Goal: Task Accomplishment & Management: Use online tool/utility

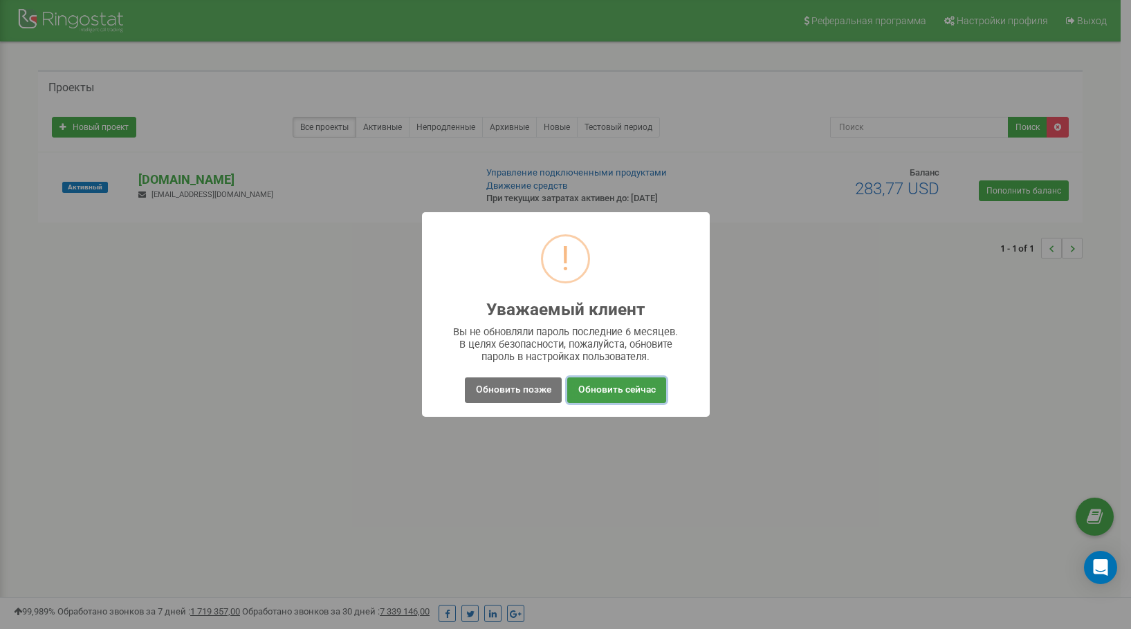
click at [597, 398] on button "Обновить сейчас" at bounding box center [616, 391] width 98 height 26
drag, startPoint x: 521, startPoint y: 398, endPoint x: 553, endPoint y: 318, distance: 85.9
click at [521, 395] on button "Обновить позже" at bounding box center [513, 391] width 96 height 26
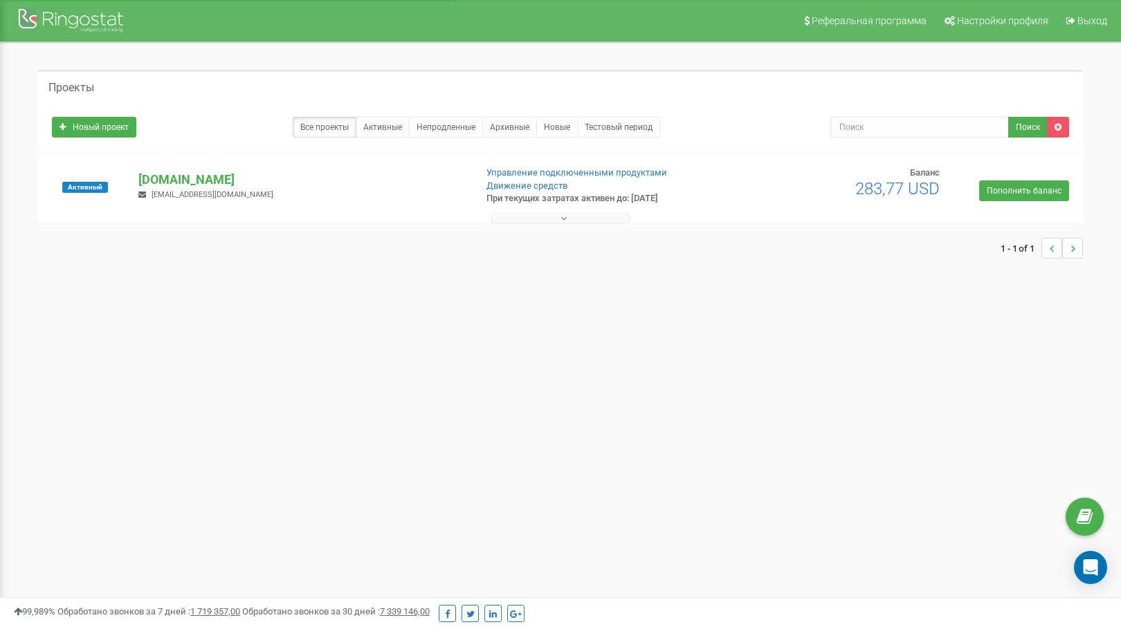
click at [575, 221] on button at bounding box center [560, 218] width 138 height 10
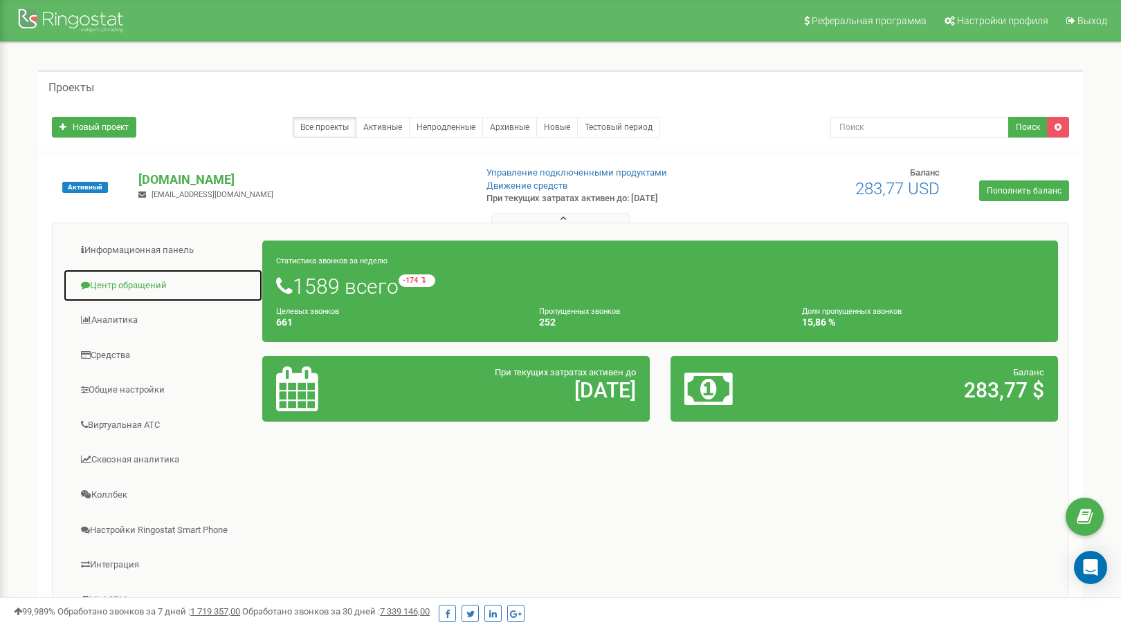
click at [147, 291] on link "Центр обращений" at bounding box center [163, 286] width 200 height 34
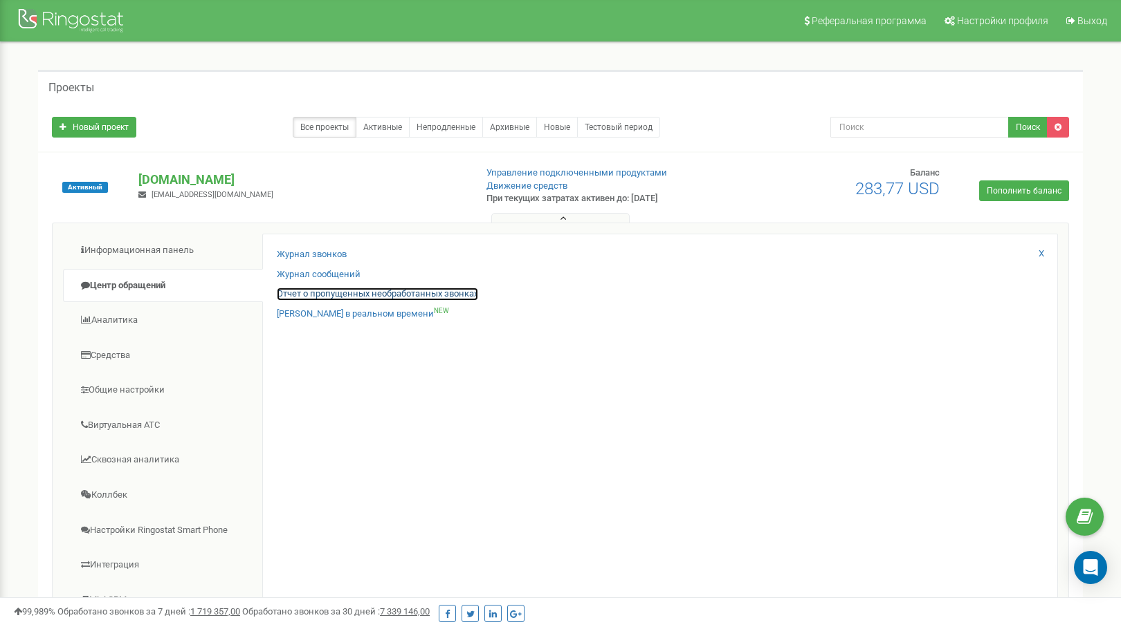
click at [337, 296] on link "Отчет о пропущенных необработанных звонках" at bounding box center [377, 294] width 201 height 13
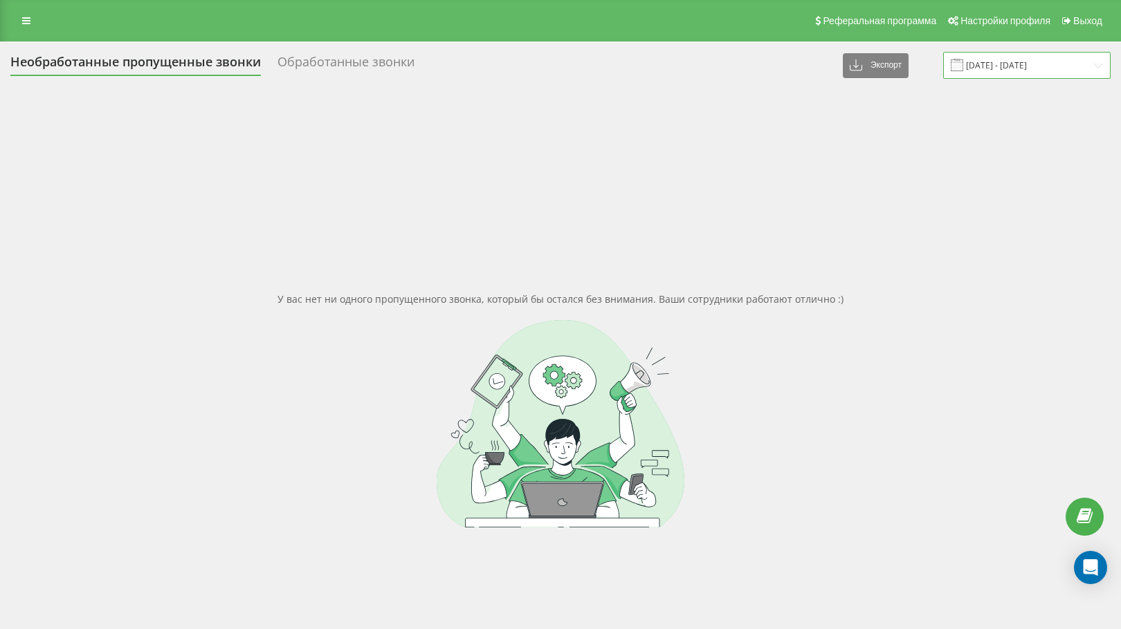
click at [979, 68] on input "19.07.2025 - 19.08.2025" at bounding box center [1026, 65] width 167 height 27
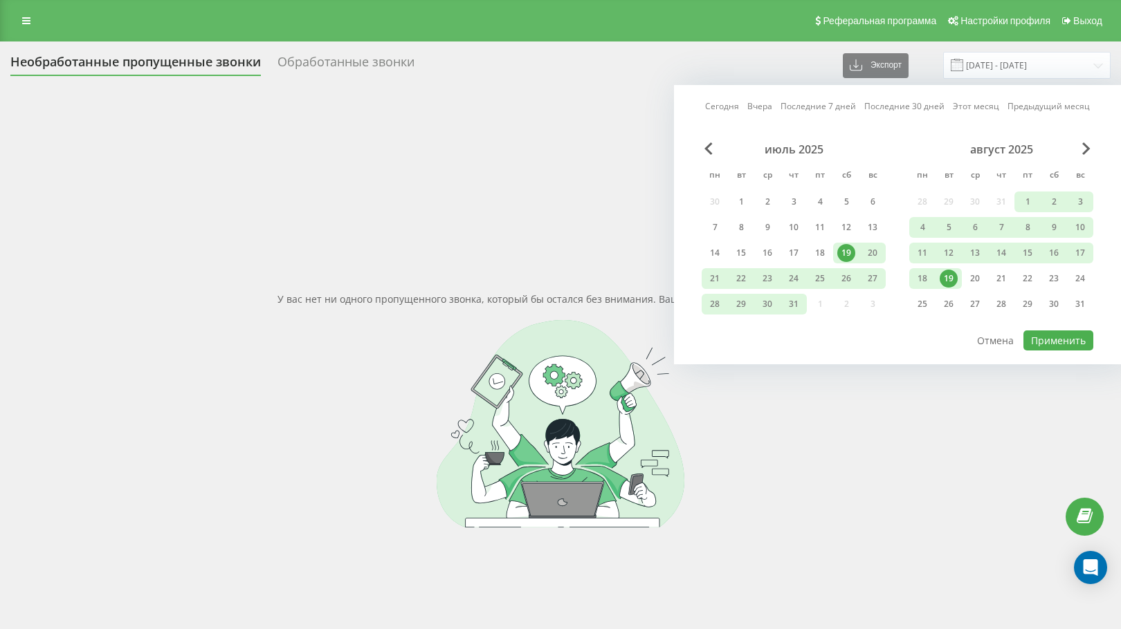
click at [952, 275] on div "19" at bounding box center [948, 279] width 18 height 18
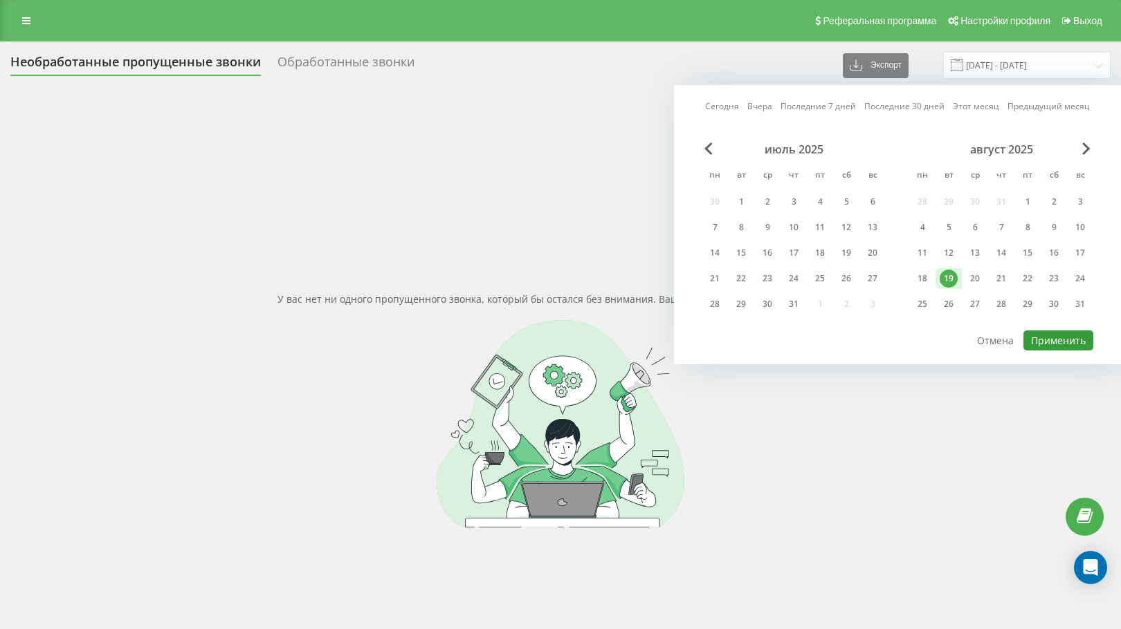
click at [1040, 349] on button "Применить" at bounding box center [1058, 341] width 70 height 20
type input "[DATE] - [DATE]"
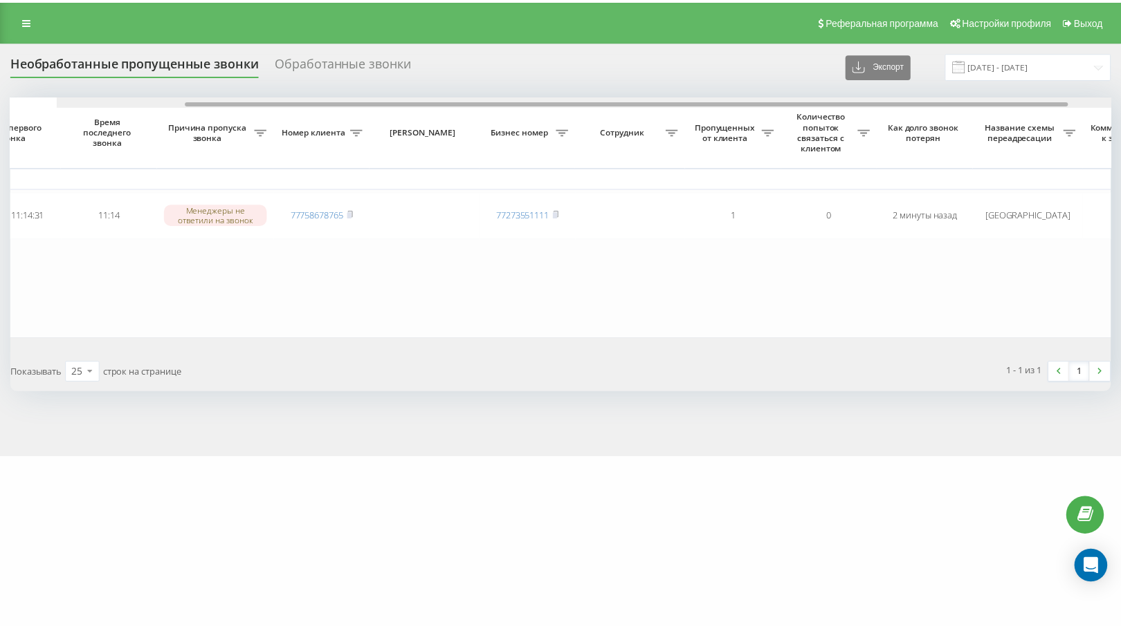
scroll to position [0, 273]
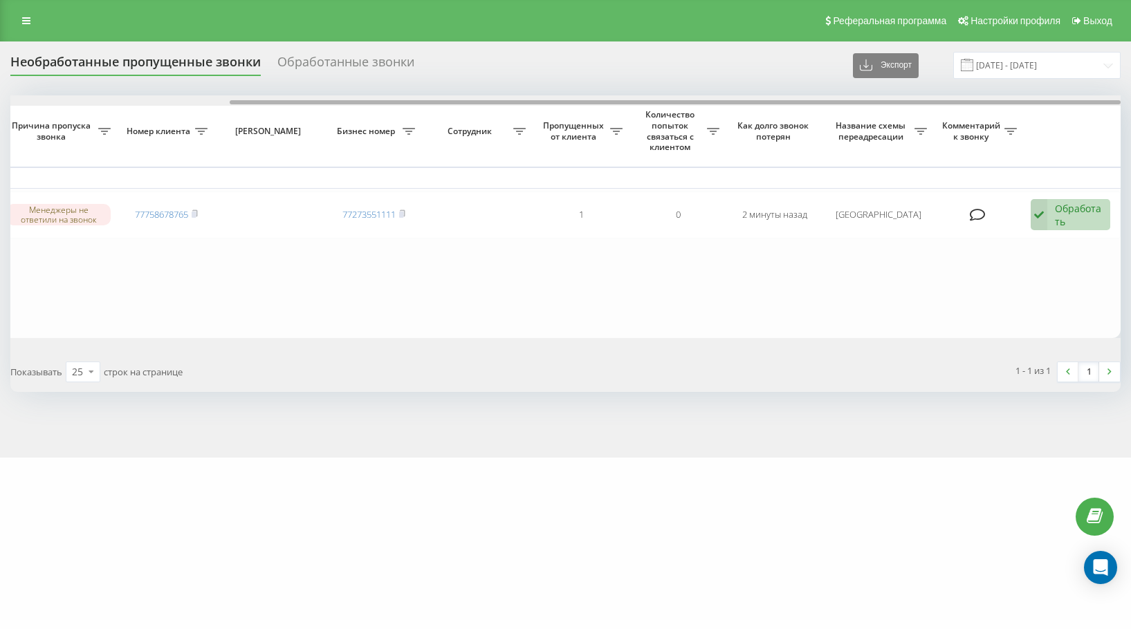
drag, startPoint x: 469, startPoint y: 102, endPoint x: 941, endPoint y: 142, distance: 474.1
click at [941, 142] on div "Выбрать все Время первого звонка Время последнего звонка Причина пропуска звонк…" at bounding box center [565, 216] width 1110 height 242
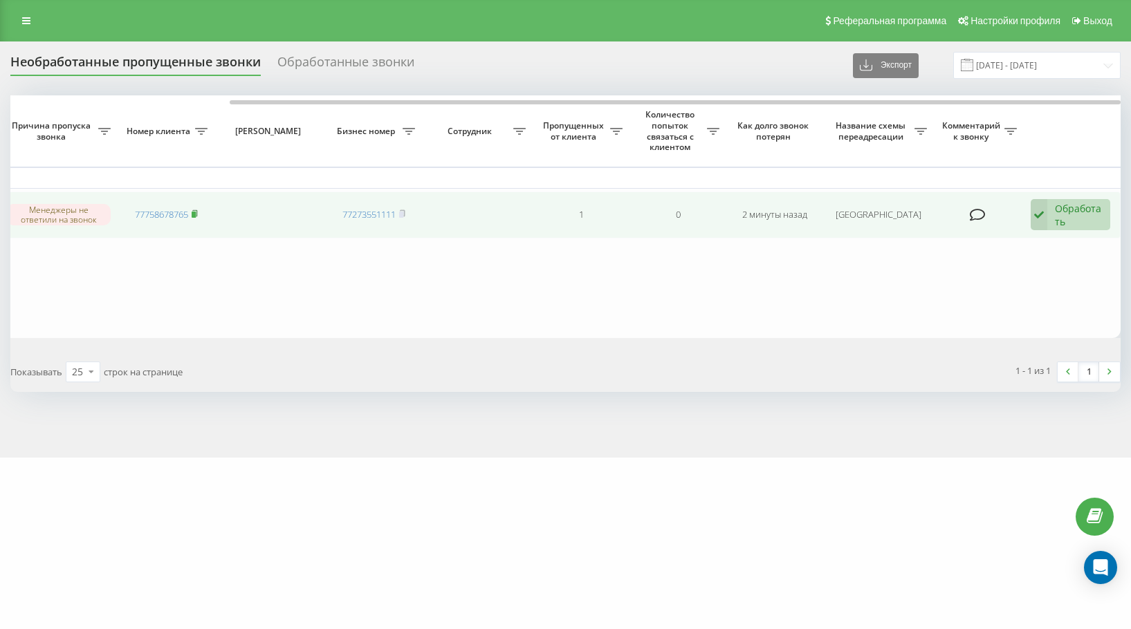
click at [194, 213] on rect at bounding box center [194, 215] width 4 height 6
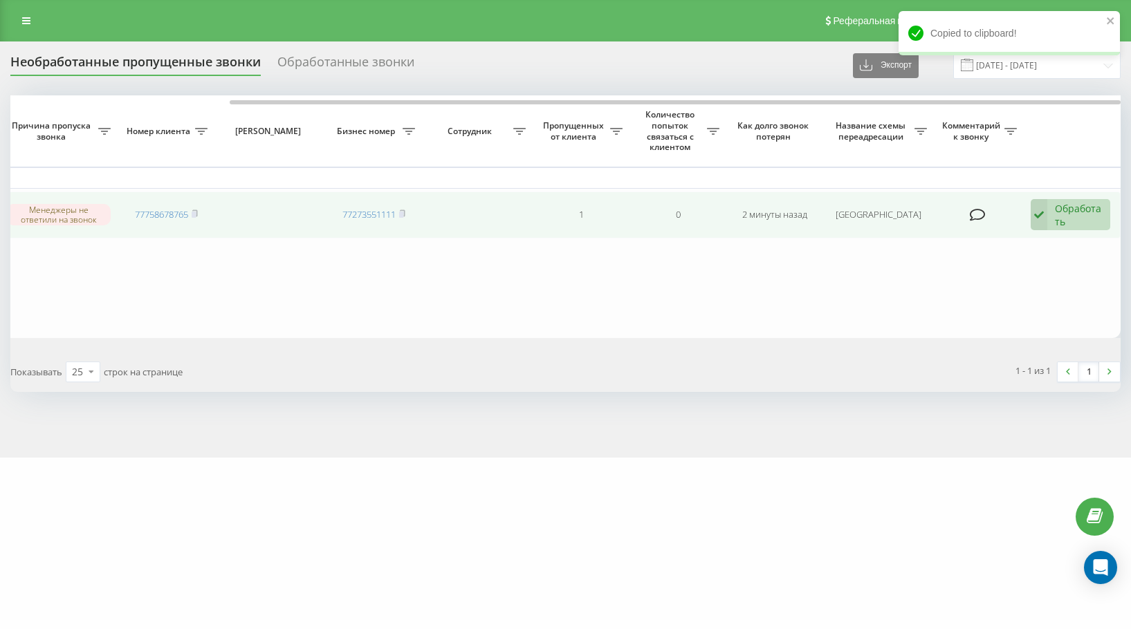
drag, startPoint x: 1079, startPoint y: 221, endPoint x: 1072, endPoint y: 234, distance: 14.9
click at [1078, 221] on div "Обработать" at bounding box center [1079, 215] width 48 height 26
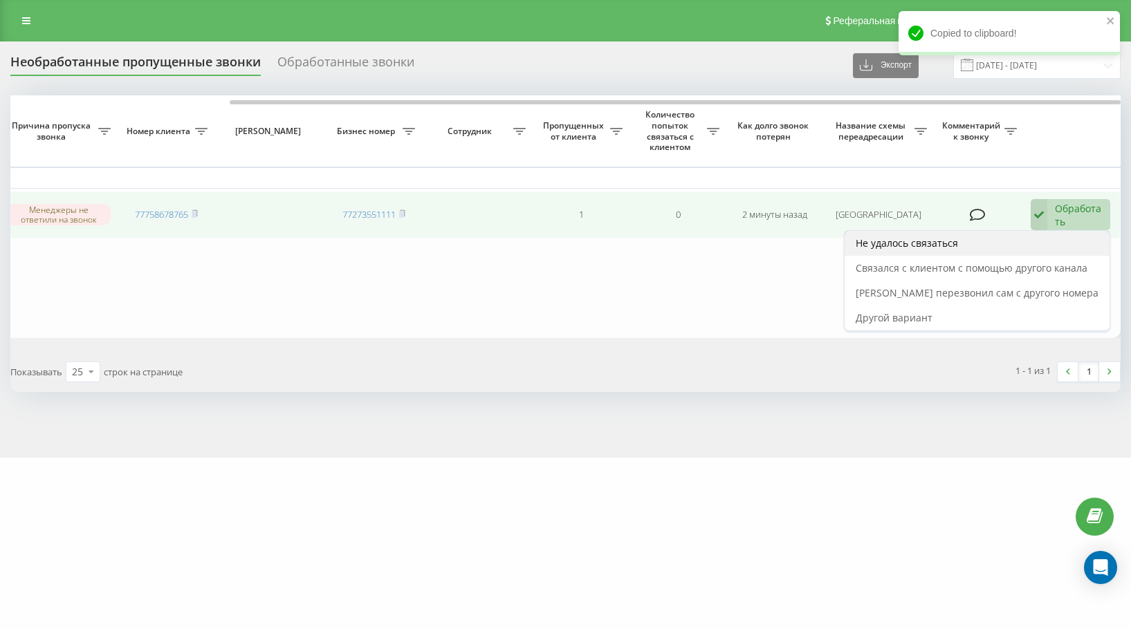
click at [1071, 246] on div "Не удалось связаться" at bounding box center [977, 243] width 265 height 25
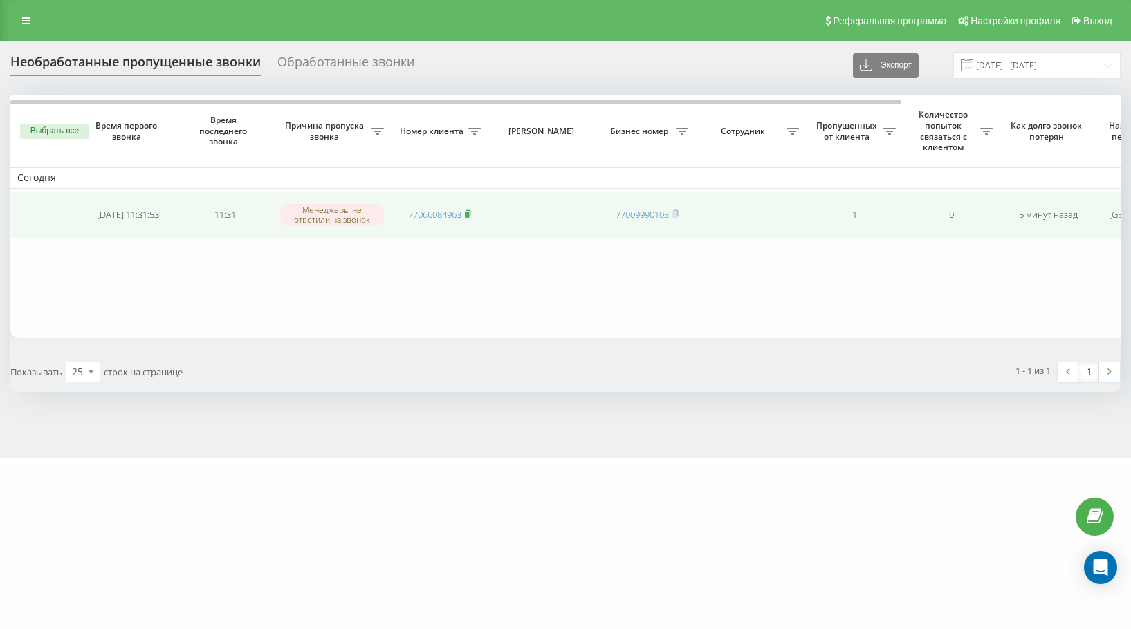
click at [470, 212] on icon at bounding box center [468, 213] width 5 height 6
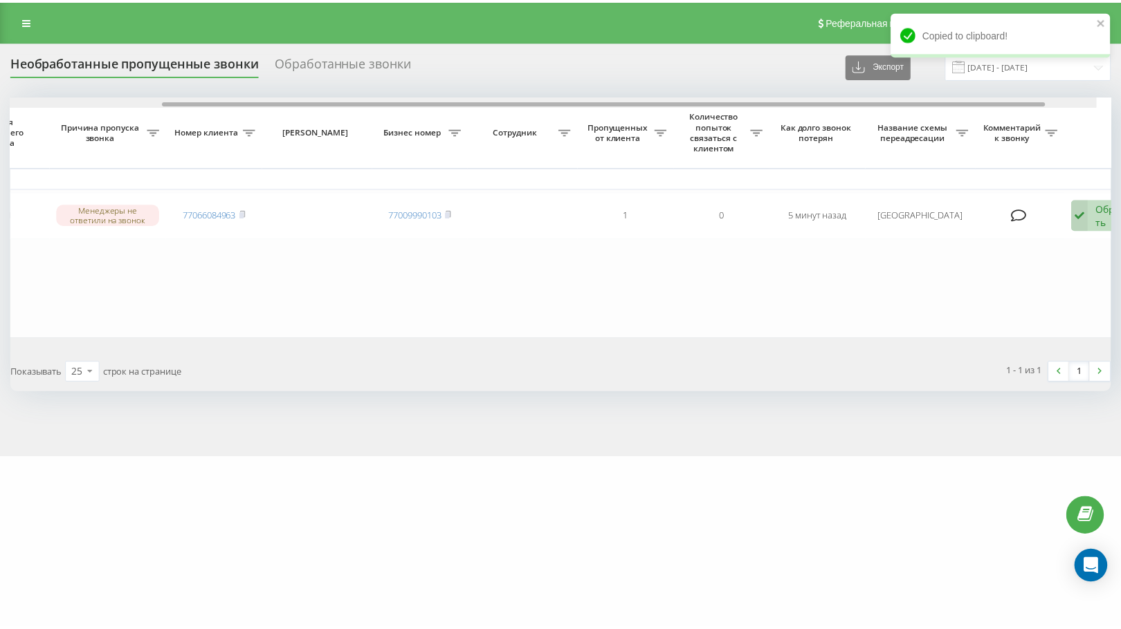
scroll to position [0, 273]
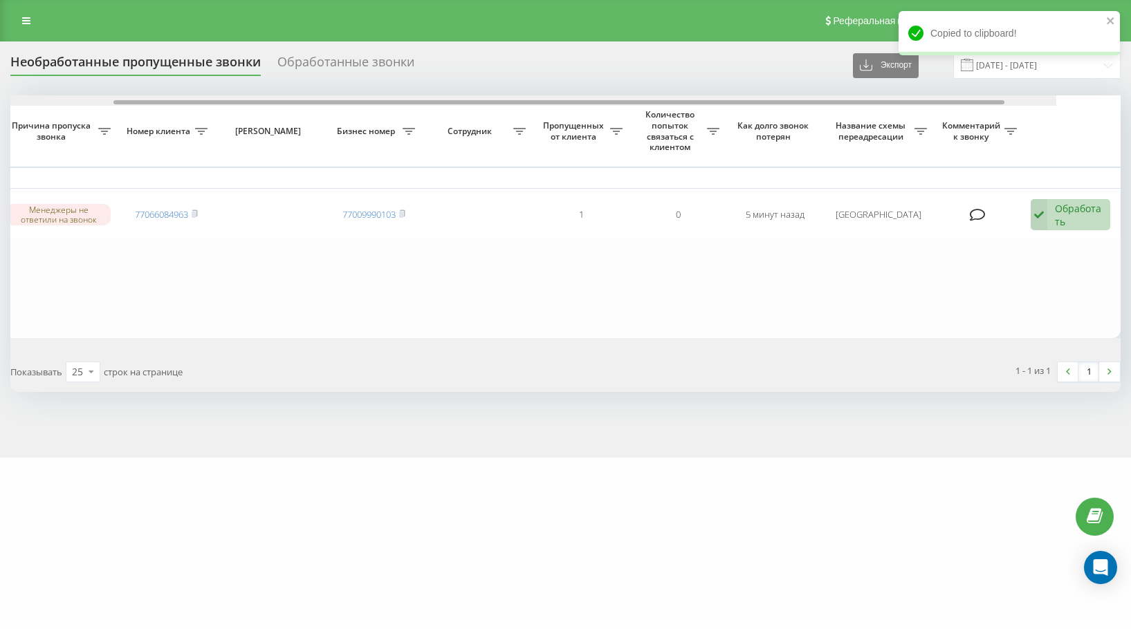
drag, startPoint x: 885, startPoint y: 104, endPoint x: 1121, endPoint y: 99, distance: 235.9
click at [1121, 99] on div "Необработанные пропущенные звонки Обработанные звонки Экспорт .csv .xlsx 19.08.…" at bounding box center [565, 250] width 1131 height 416
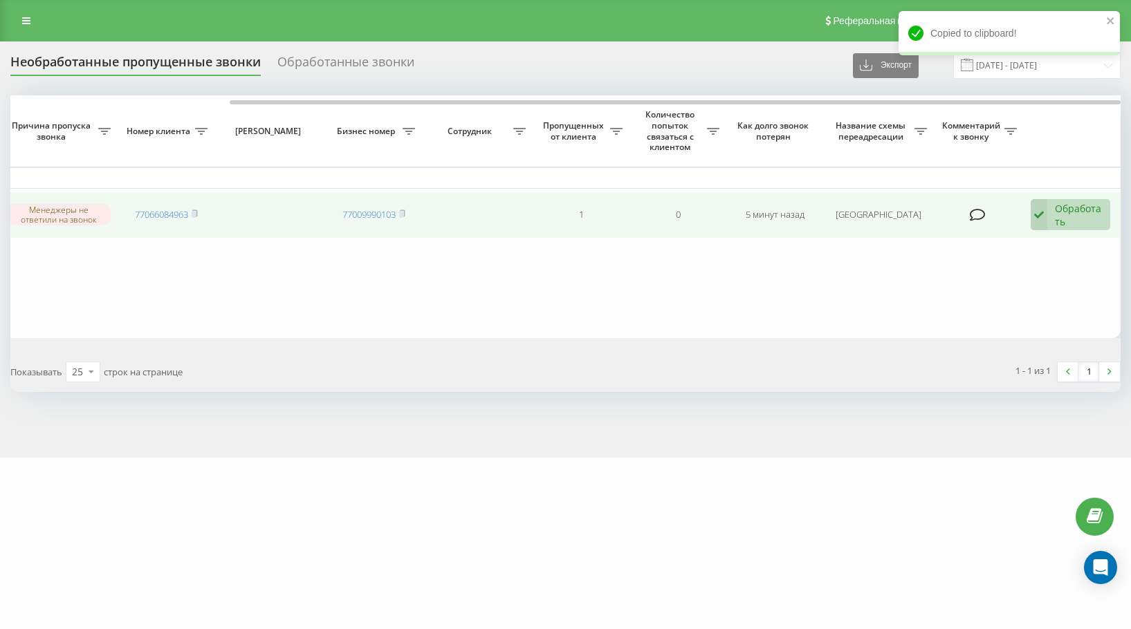
click at [1074, 213] on div "Обработать" at bounding box center [1079, 215] width 48 height 26
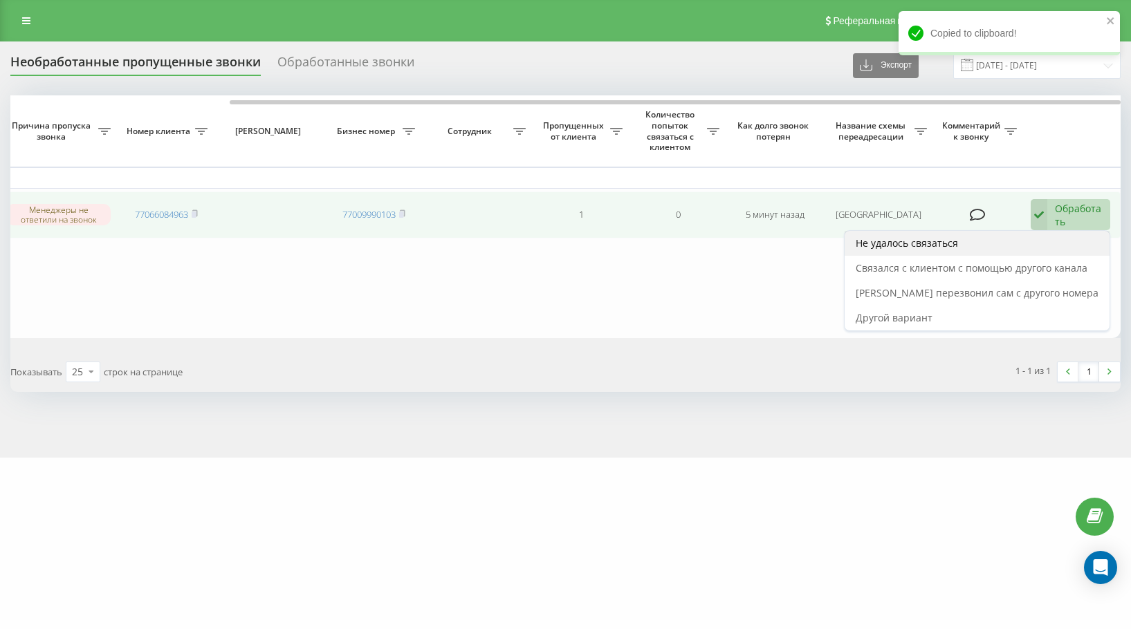
click at [1058, 247] on div "Не удалось связаться" at bounding box center [977, 243] width 265 height 25
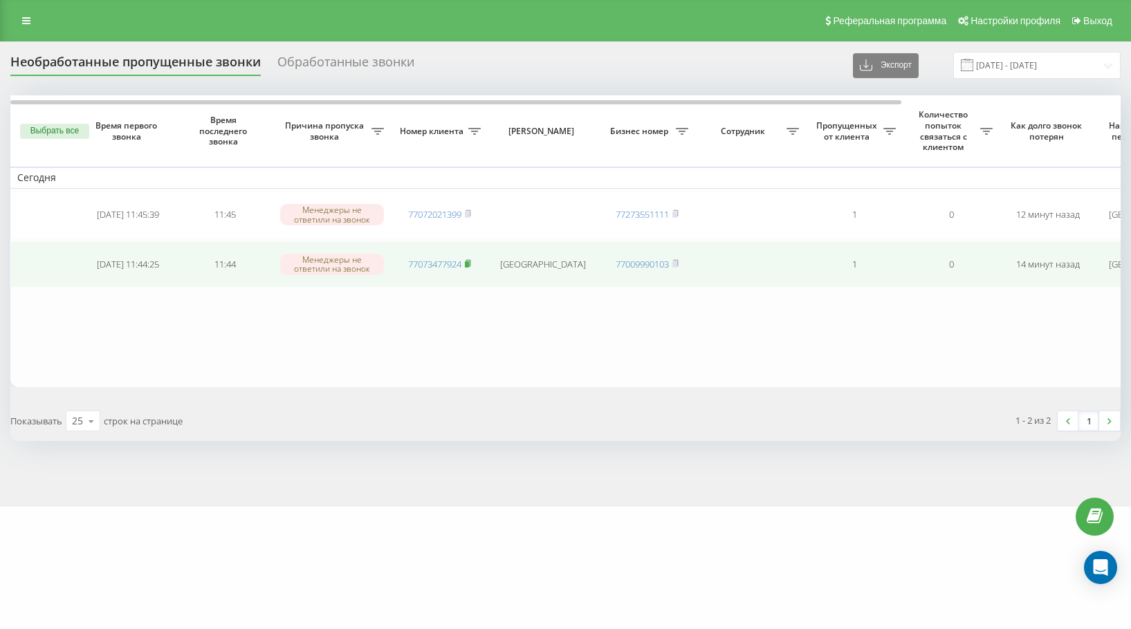
click at [469, 264] on rect at bounding box center [467, 264] width 4 height 6
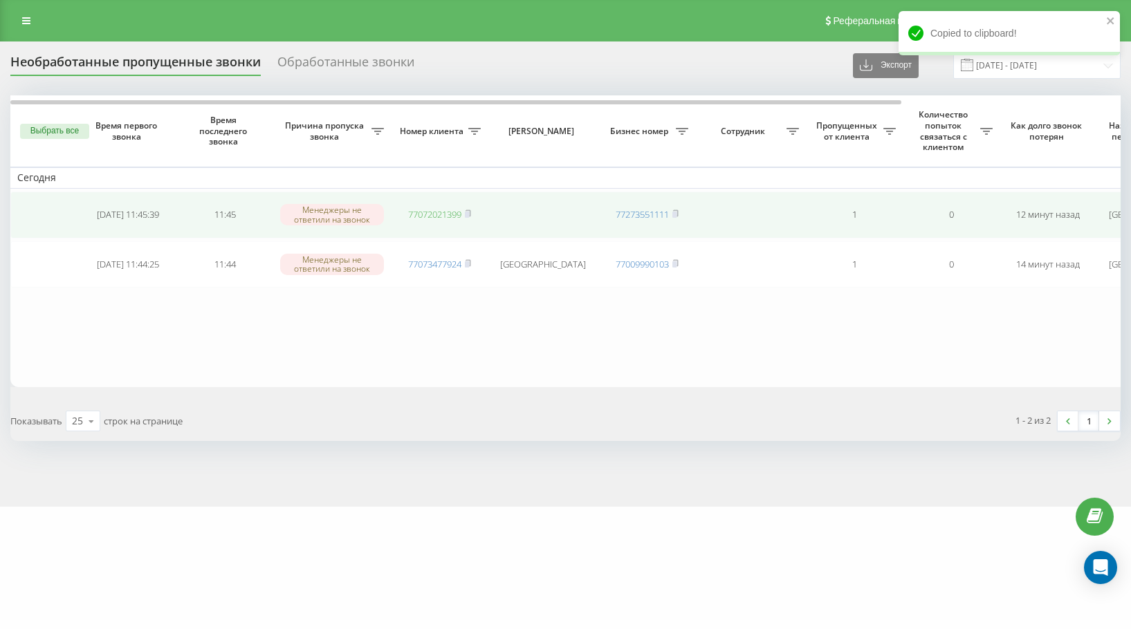
click at [461, 211] on link "77072021399" at bounding box center [434, 214] width 53 height 12
click at [470, 209] on span at bounding box center [468, 214] width 6 height 12
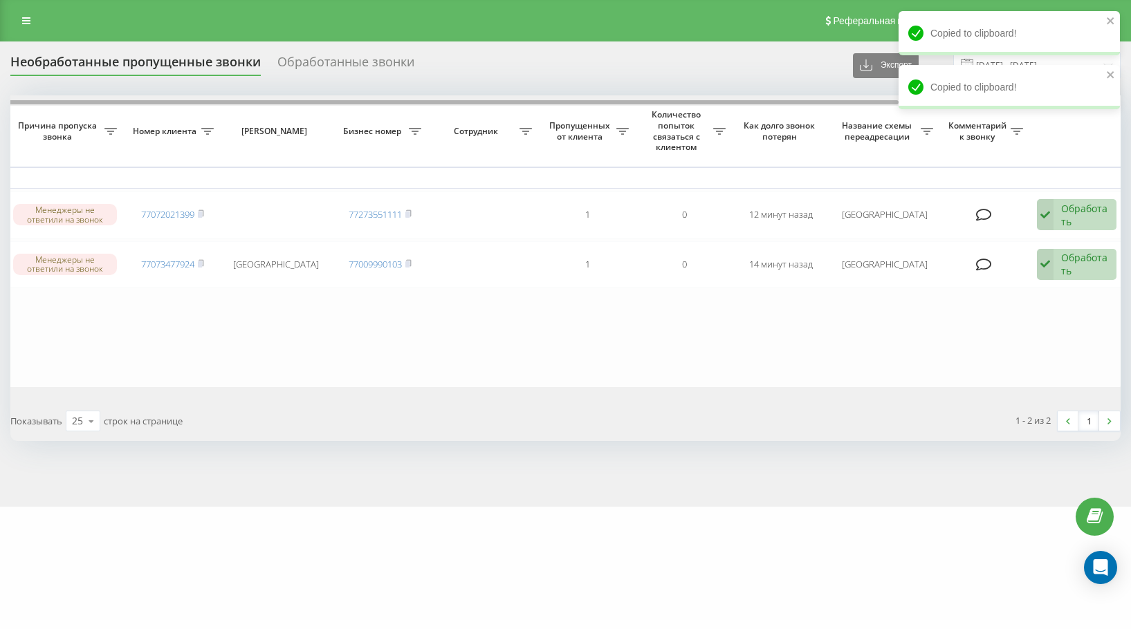
scroll to position [0, 273]
drag, startPoint x: 758, startPoint y: 104, endPoint x: 1105, endPoint y: 151, distance: 349.7
click at [1105, 151] on div "Выбрать все Время первого звонка Время последнего звонка Причина пропуска звонк…" at bounding box center [565, 241] width 1110 height 292
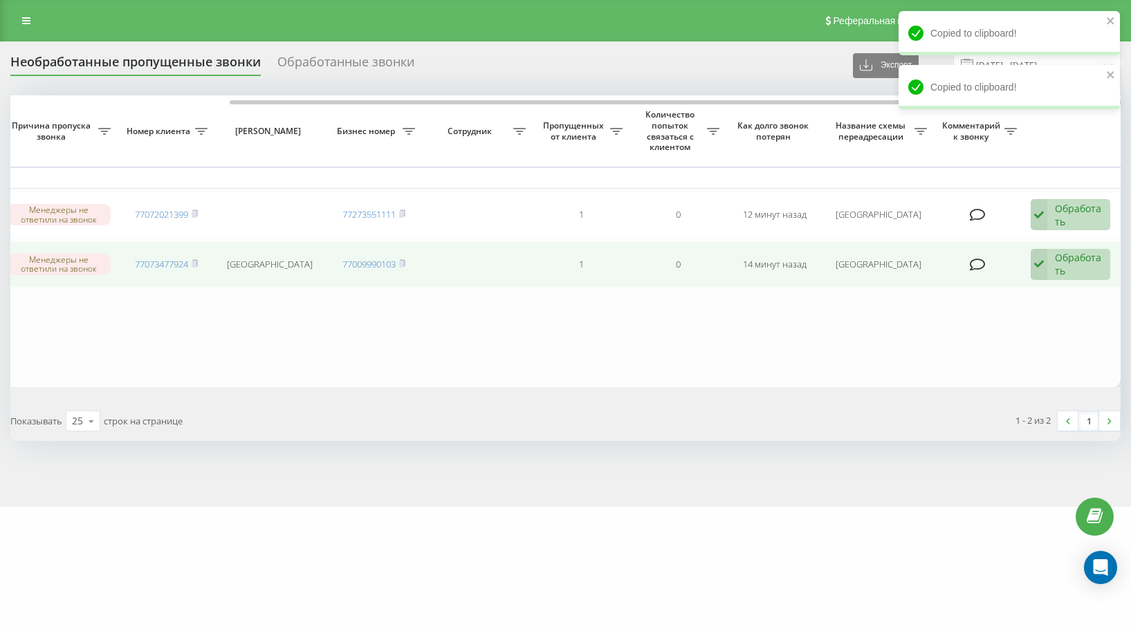
click at [1053, 270] on div "Обработать Не удалось связаться Связался с клиентом с помощью другого канала Кл…" at bounding box center [1071, 265] width 80 height 32
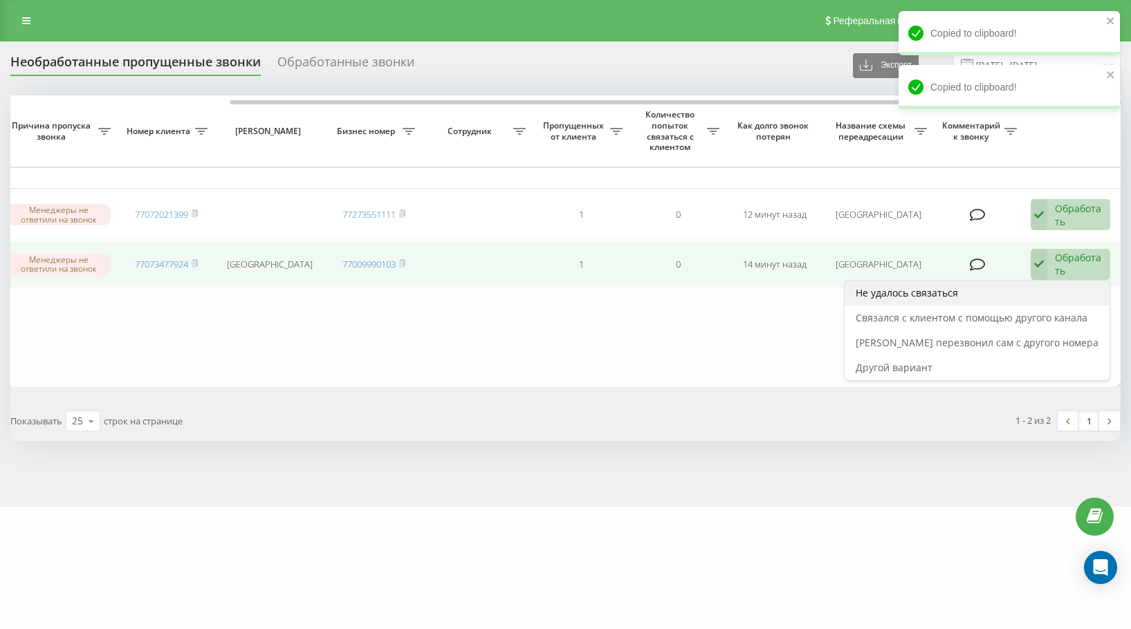
click at [1053, 283] on div "Не удалось связаться" at bounding box center [977, 293] width 265 height 25
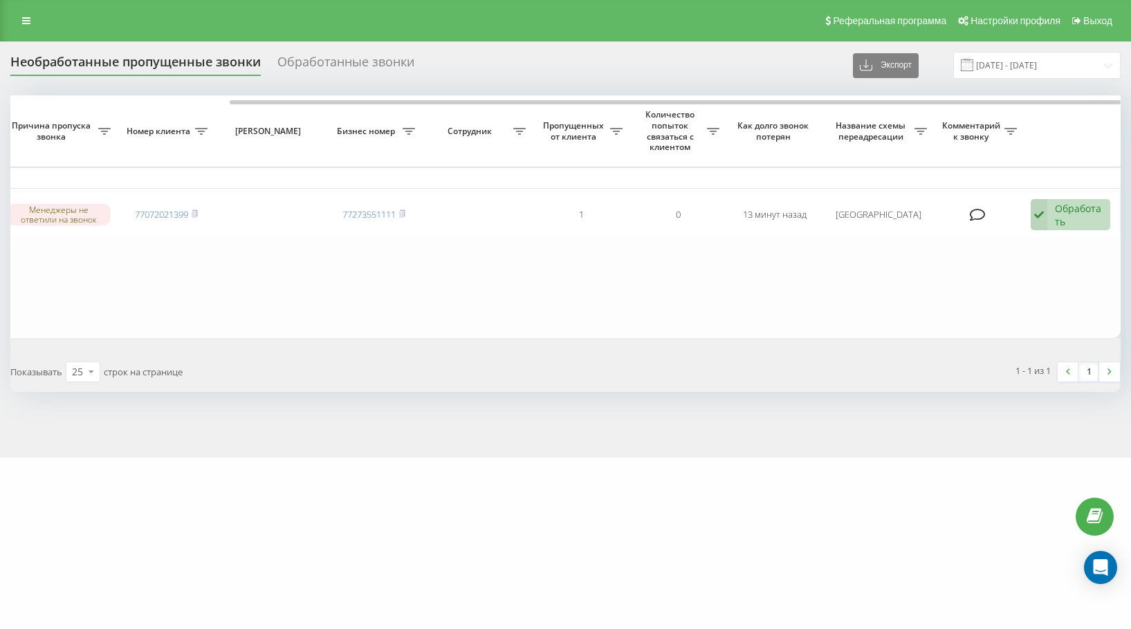
drag, startPoint x: 466, startPoint y: 99, endPoint x: 645, endPoint y: 111, distance: 178.8
click at [629, 105] on div at bounding box center [565, 100] width 1110 height 10
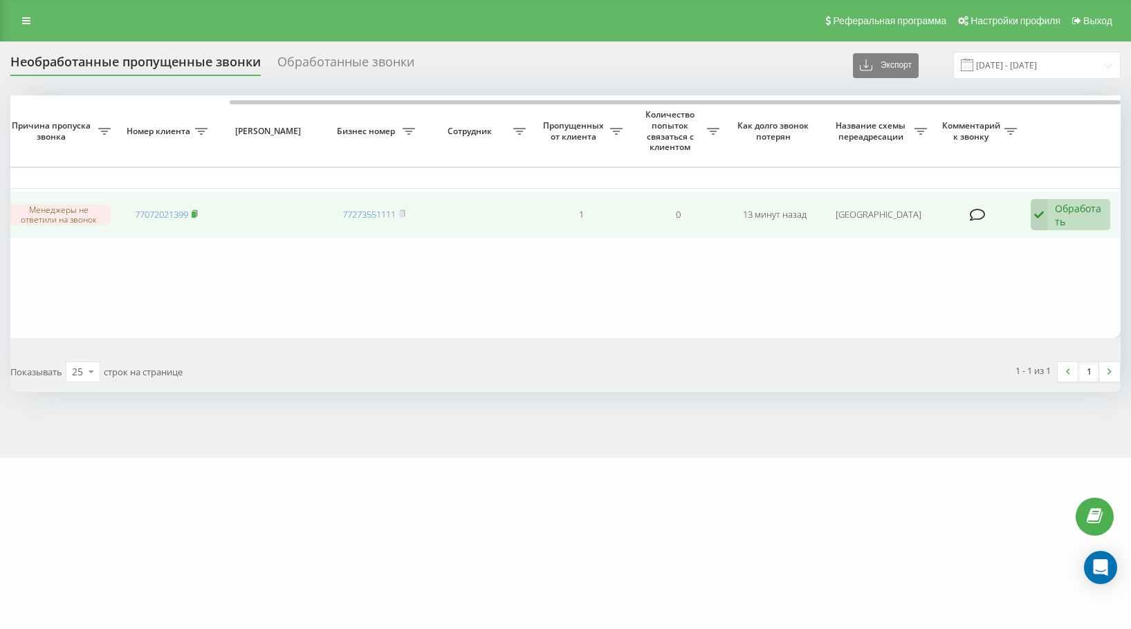
click at [196, 211] on icon at bounding box center [195, 214] width 6 height 8
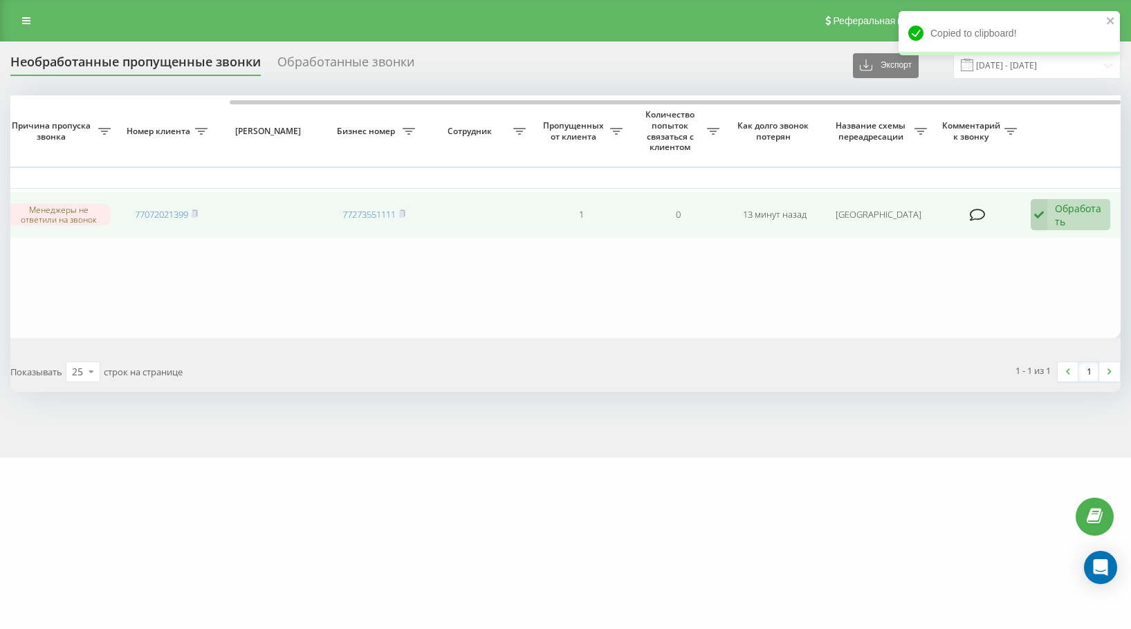
click at [1066, 224] on div "Обработать" at bounding box center [1079, 215] width 48 height 26
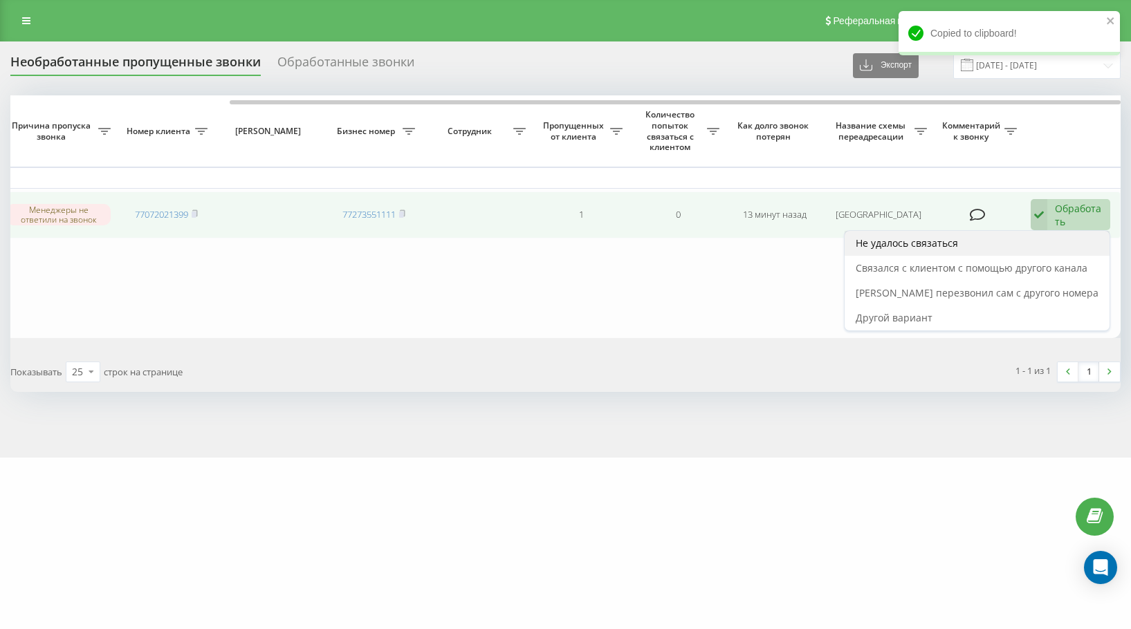
click at [1056, 242] on div "Не удалось связаться" at bounding box center [977, 243] width 265 height 25
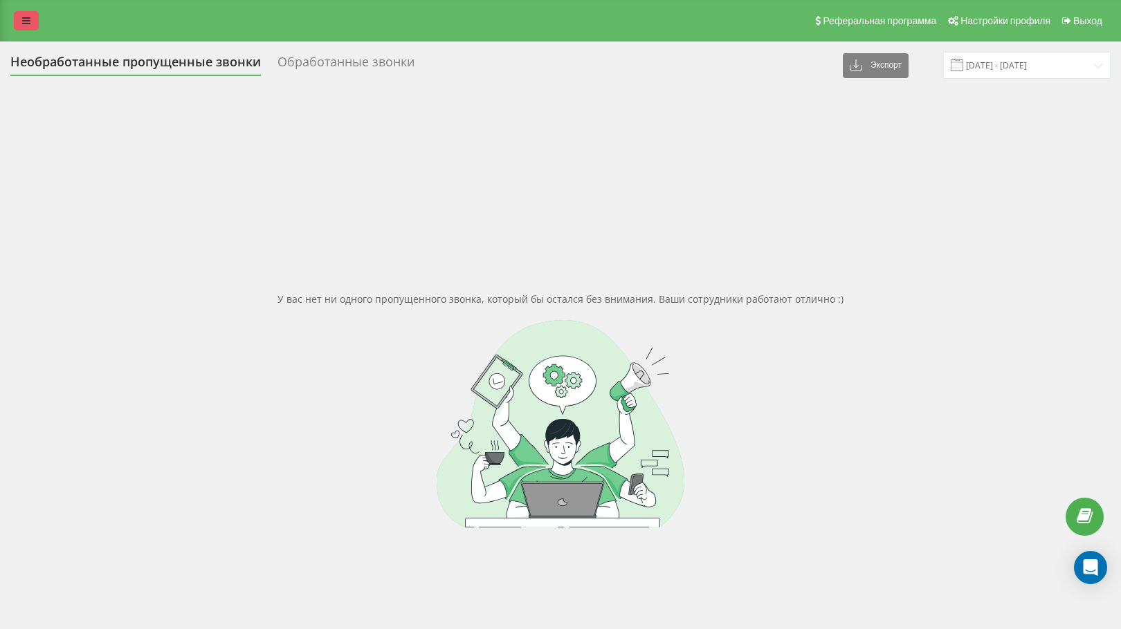
click at [26, 24] on icon at bounding box center [26, 21] width 8 height 10
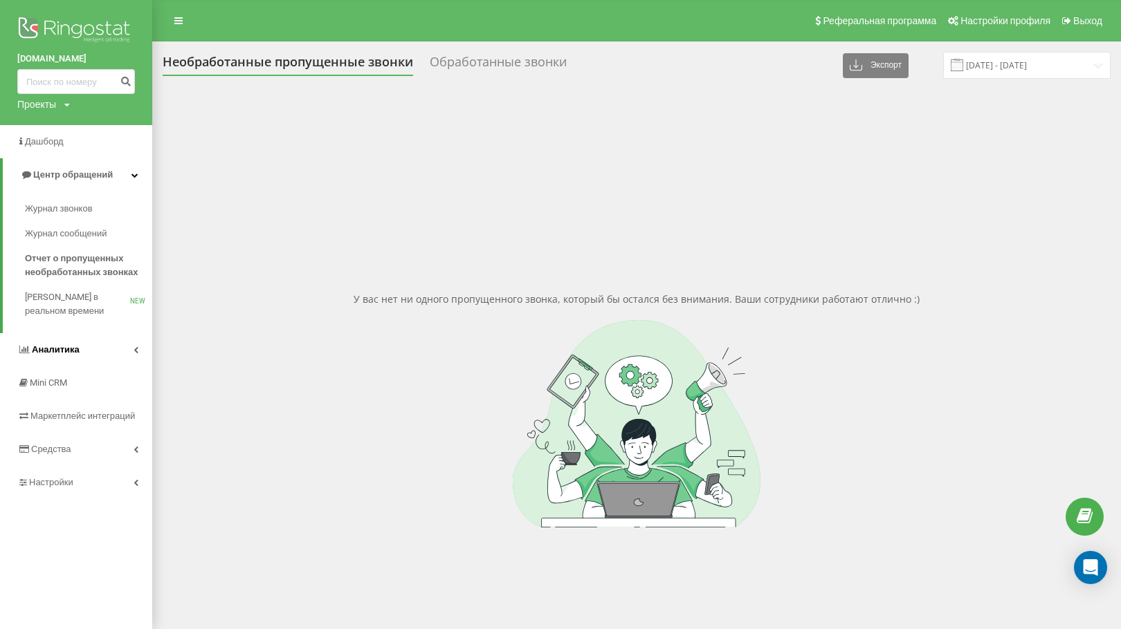
click at [68, 362] on link "Аналитика" at bounding box center [76, 349] width 152 height 33
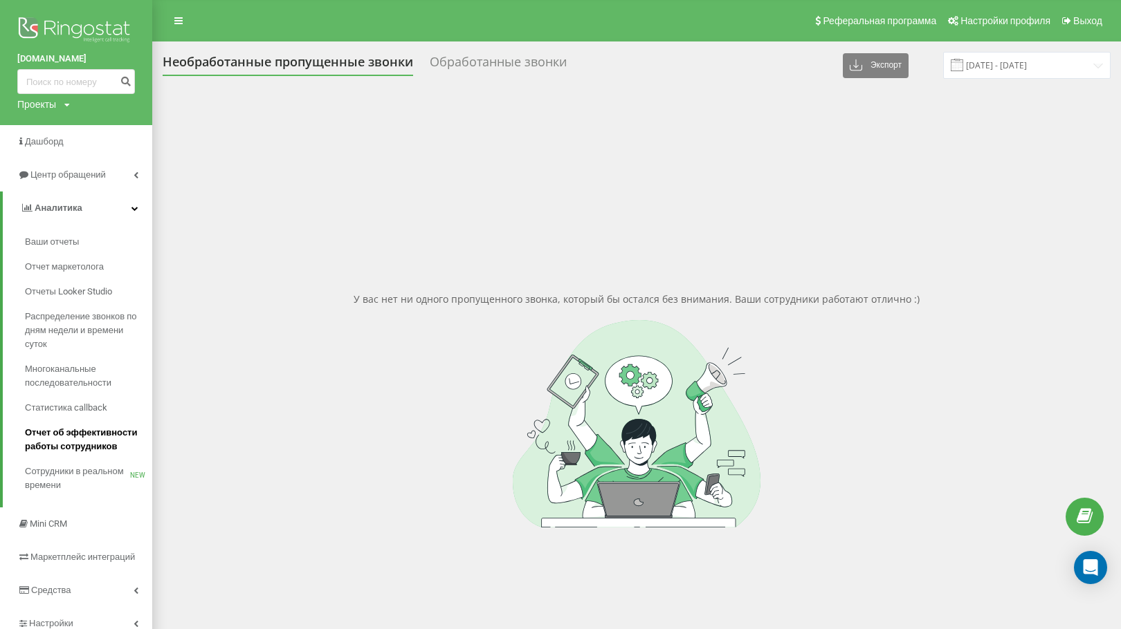
click at [82, 441] on span "Отчет об эффективности работы сотрудников" at bounding box center [85, 440] width 120 height 28
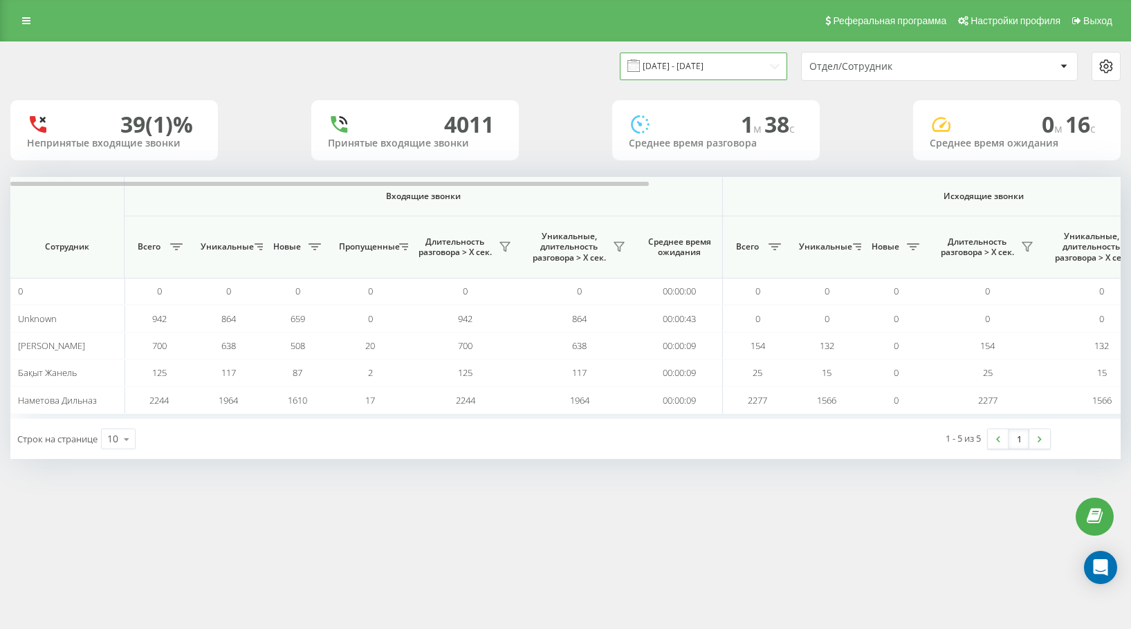
click at [681, 59] on input "19.07.2025 - 19.08.2025" at bounding box center [703, 66] width 167 height 27
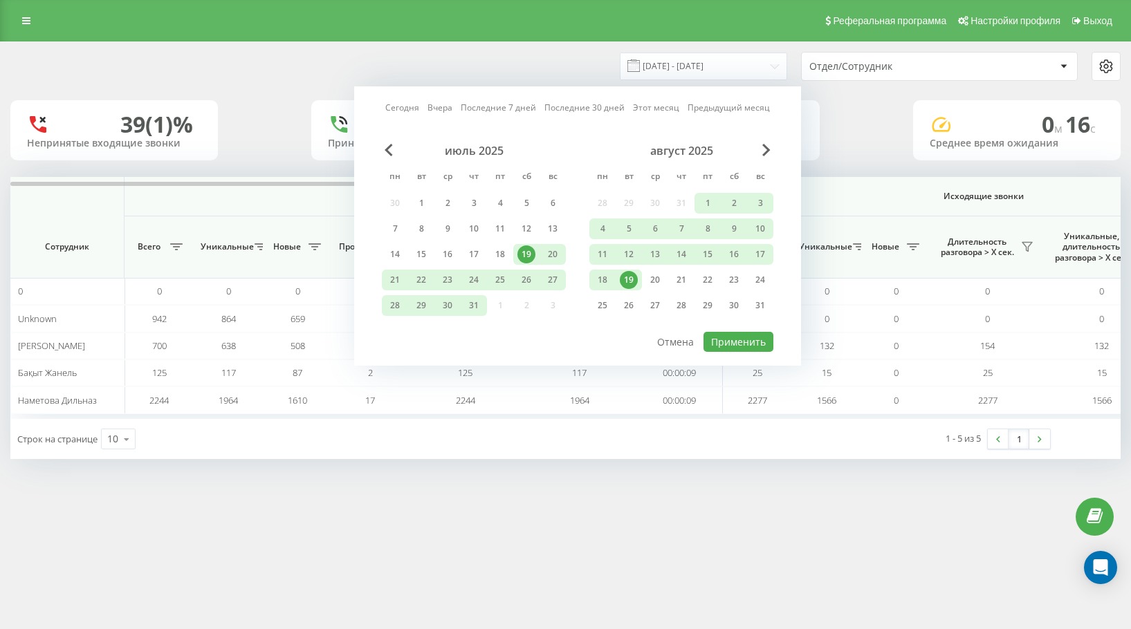
drag, startPoint x: 630, startPoint y: 284, endPoint x: 730, endPoint y: 360, distance: 125.9
click at [629, 285] on div "19" at bounding box center [629, 280] width 18 height 18
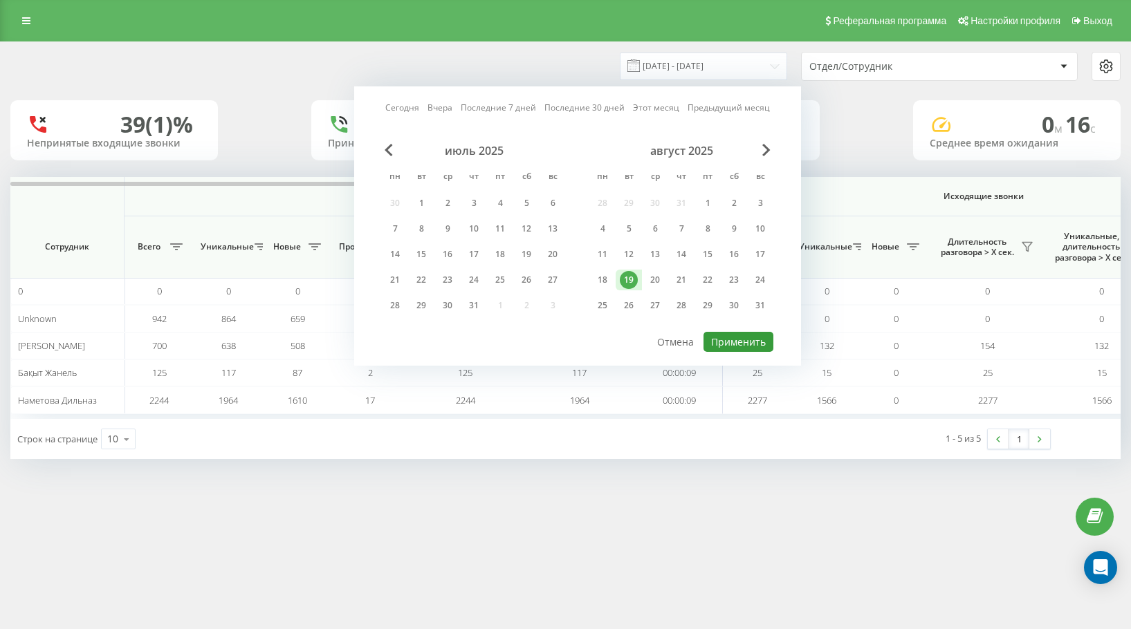
click at [745, 343] on button "Применить" at bounding box center [738, 342] width 70 height 20
type input "[DATE] - [DATE]"
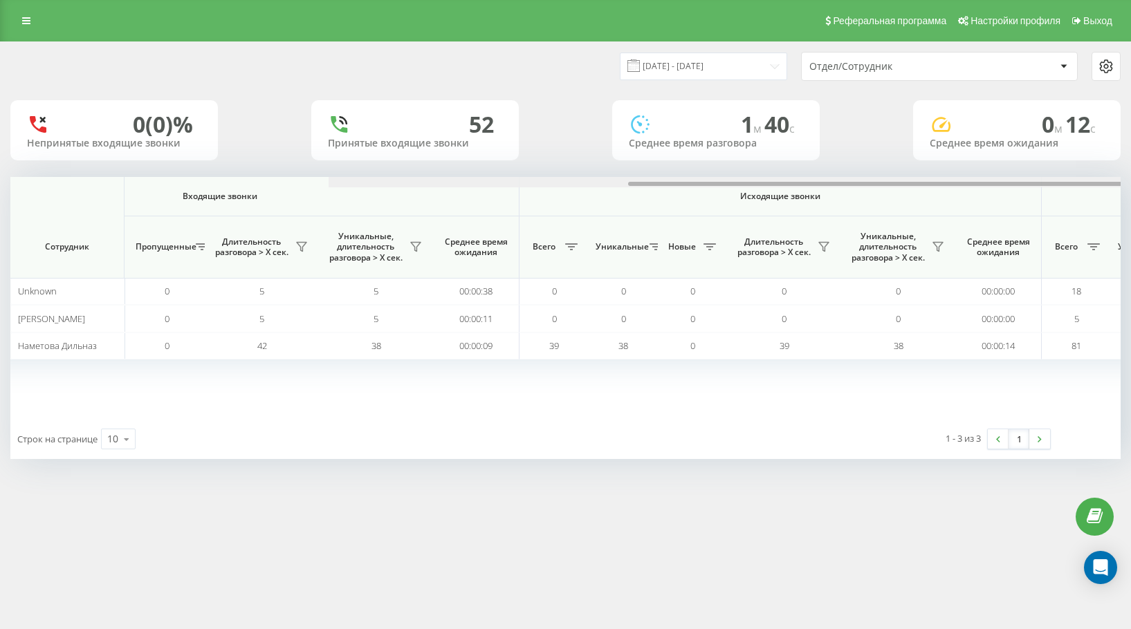
drag, startPoint x: 428, startPoint y: 184, endPoint x: 483, endPoint y: 203, distance: 58.4
click at [483, 203] on div "Входящие звонки Исходящие звонки Все звонки Сотрудник Всего Уникальные Новые Пр…" at bounding box center [565, 298] width 1110 height 242
